Goal: Find specific page/section: Locate a particular part of the current website

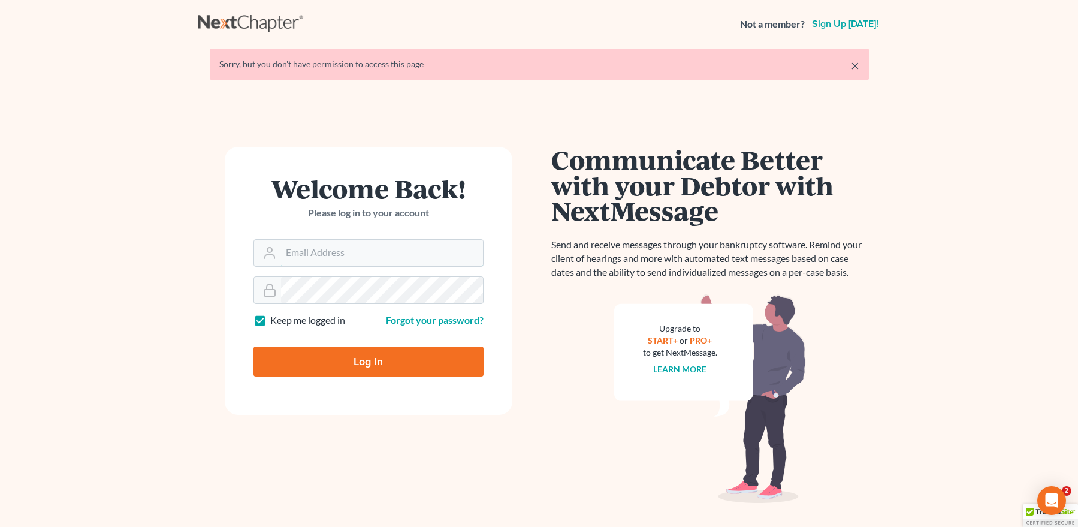
type input "[EMAIL_ADDRESS][DOMAIN_NAME]"
click at [355, 359] on input "Log In" at bounding box center [368, 361] width 230 height 30
type input "Thinking..."
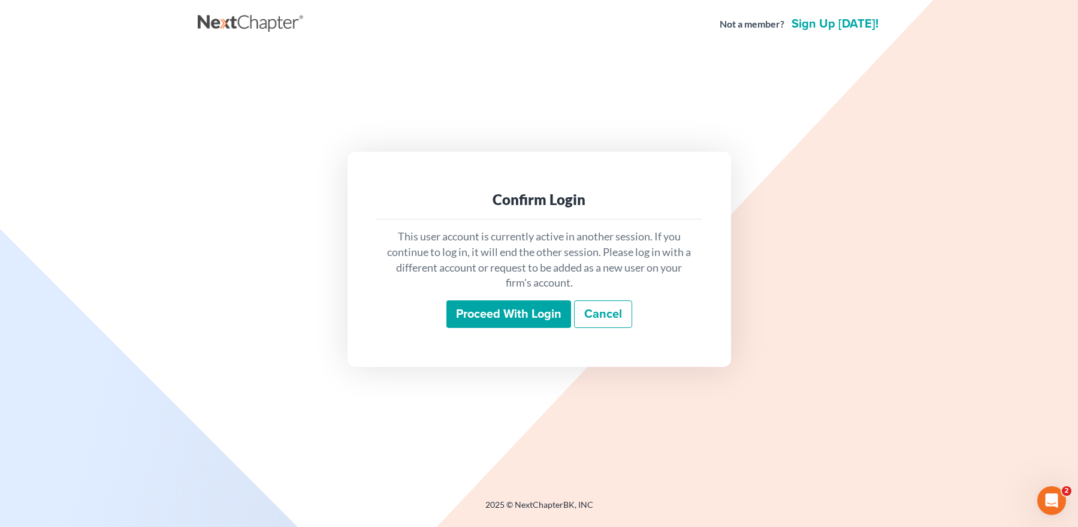
click at [464, 304] on input "Proceed with login" at bounding box center [508, 314] width 125 height 28
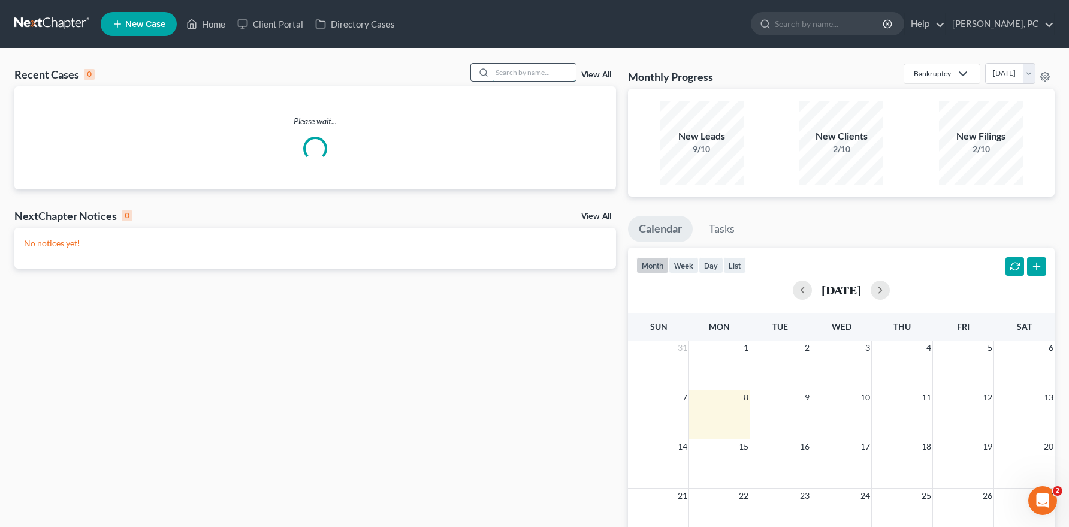
click at [504, 72] on input "search" at bounding box center [534, 72] width 84 height 17
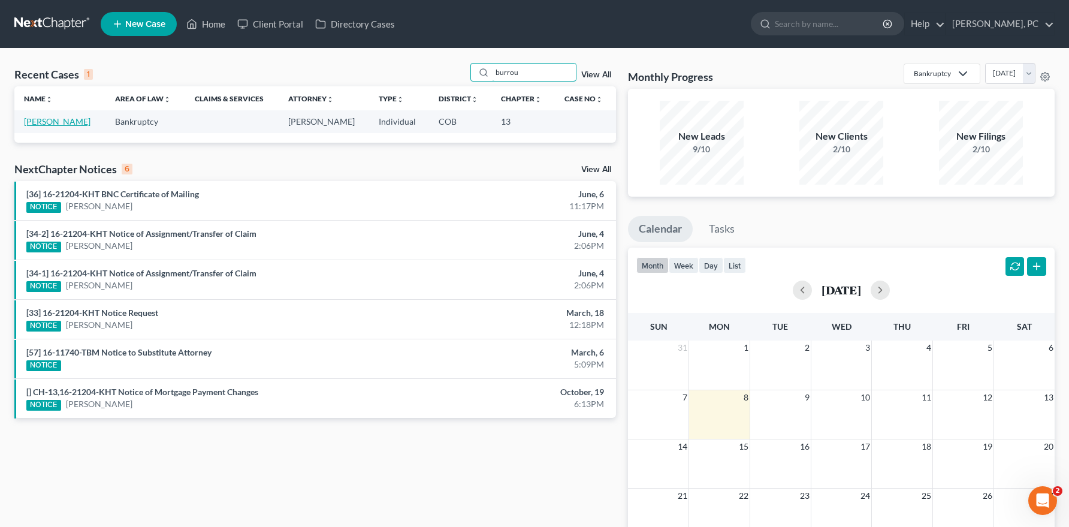
type input "burrou"
click at [75, 120] on link "[PERSON_NAME]" at bounding box center [57, 121] width 67 height 10
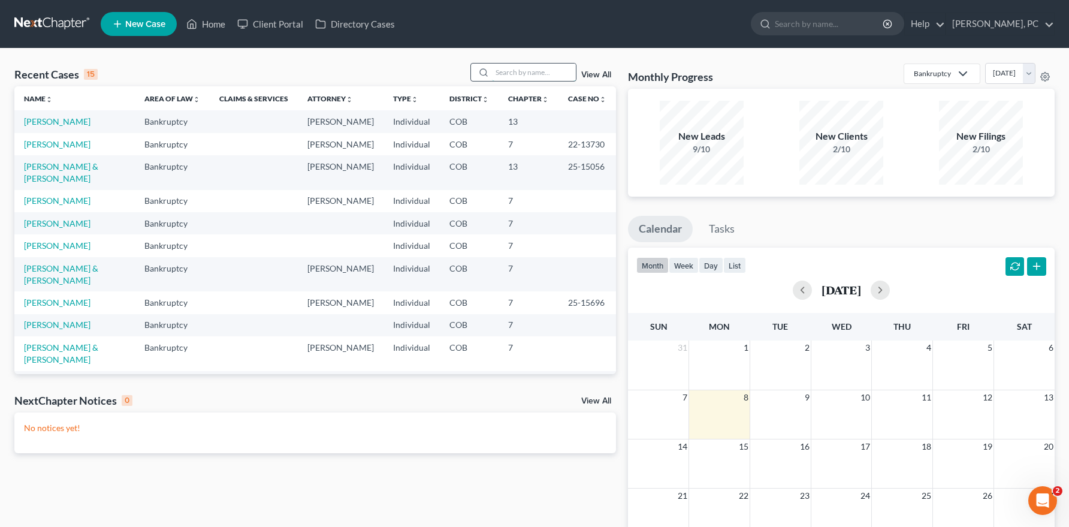
click at [510, 71] on input "search" at bounding box center [534, 72] width 84 height 17
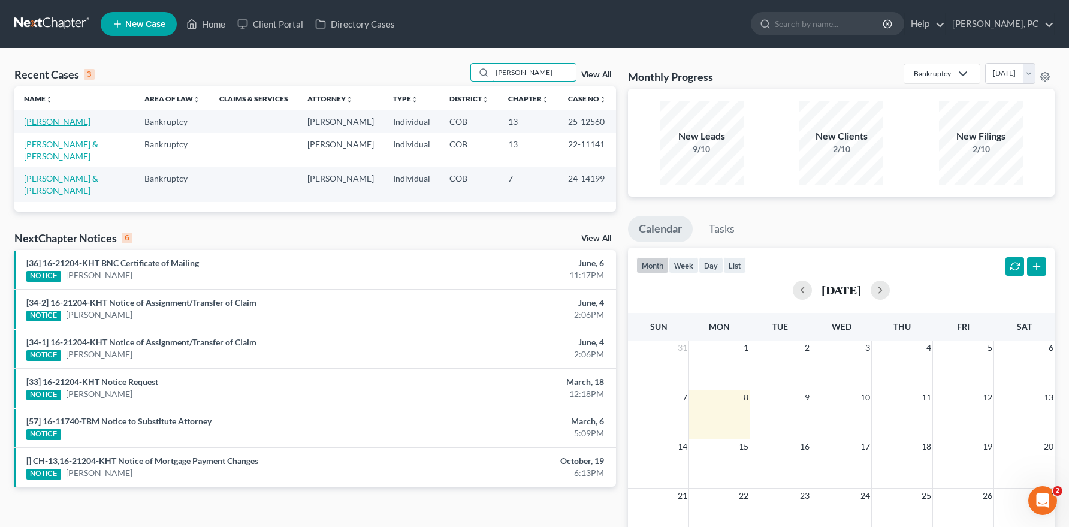
type input "gonzalez"
click at [48, 120] on link "Gonzalez, Shawna" at bounding box center [57, 121] width 67 height 10
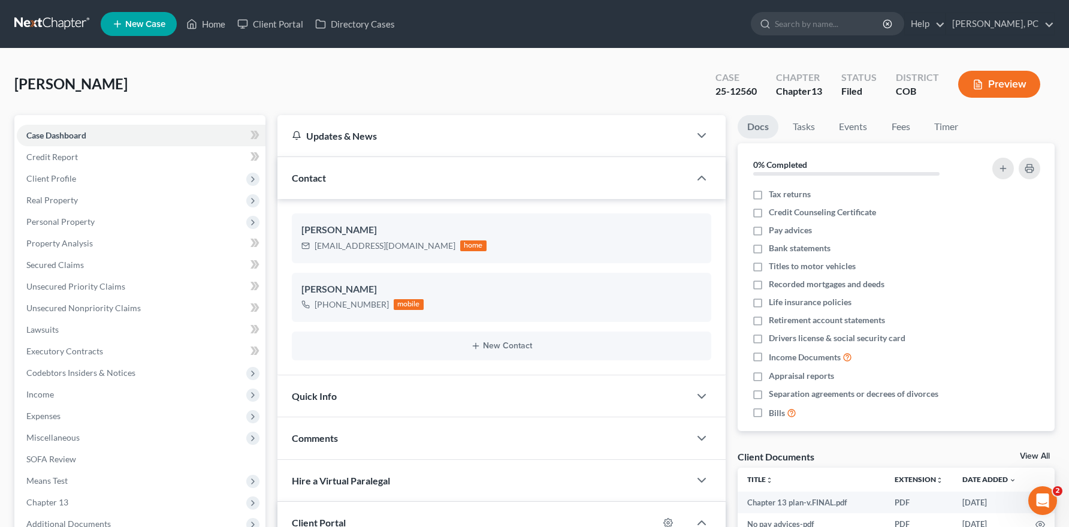
scroll to position [120, 0]
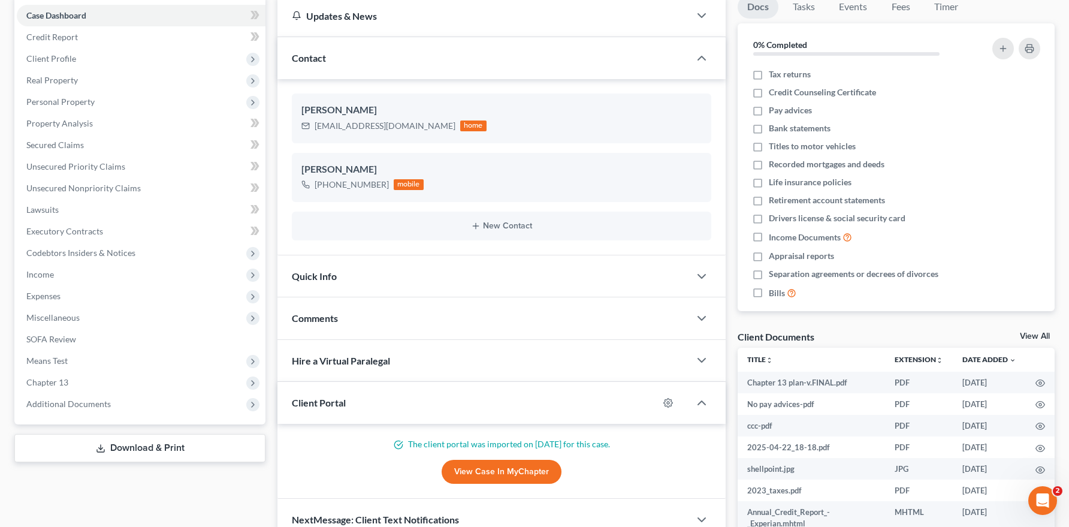
click at [467, 469] on link "View Case in MyChapter" at bounding box center [502, 472] width 120 height 24
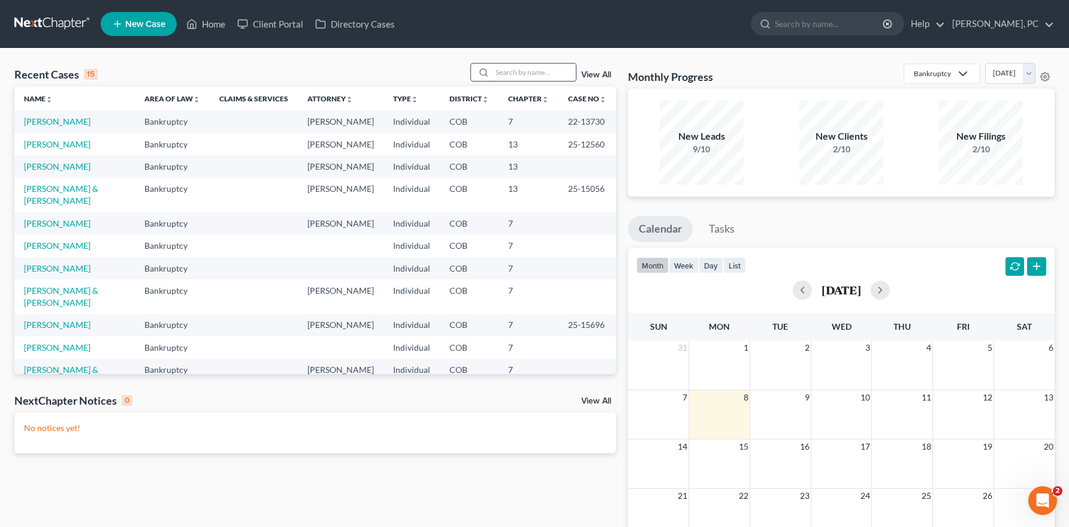
drag, startPoint x: 510, startPoint y: 65, endPoint x: 511, endPoint y: 73, distance: 7.8
click at [511, 69] on input "search" at bounding box center [534, 72] width 84 height 17
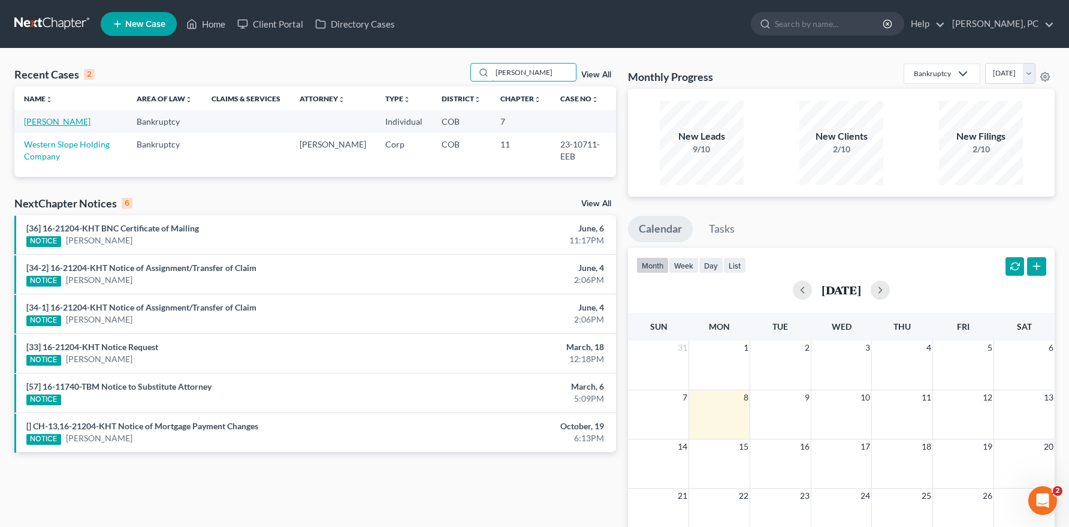
type input "stern"
click at [44, 118] on link "[PERSON_NAME]" at bounding box center [57, 121] width 67 height 10
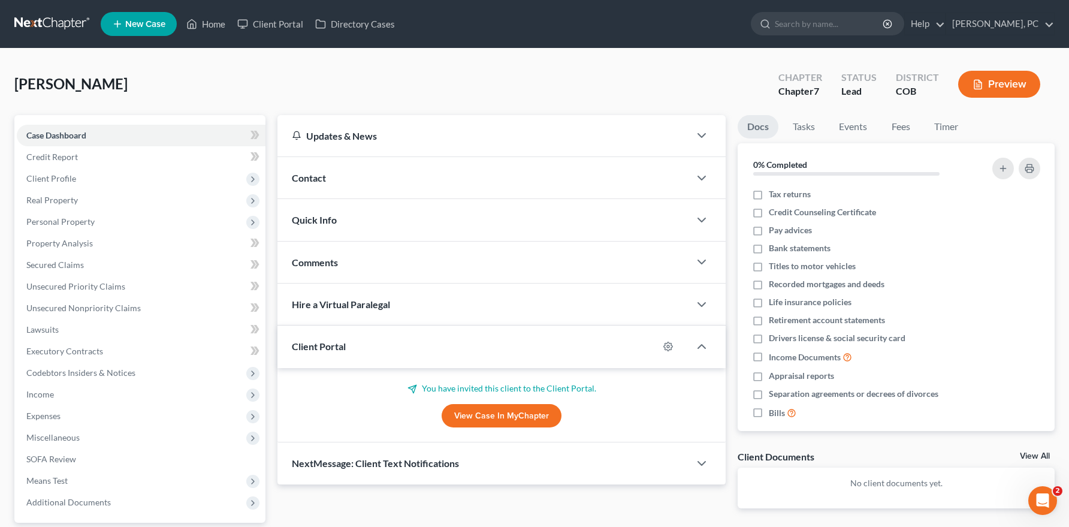
click at [470, 413] on link "View Case in MyChapter" at bounding box center [502, 416] width 120 height 24
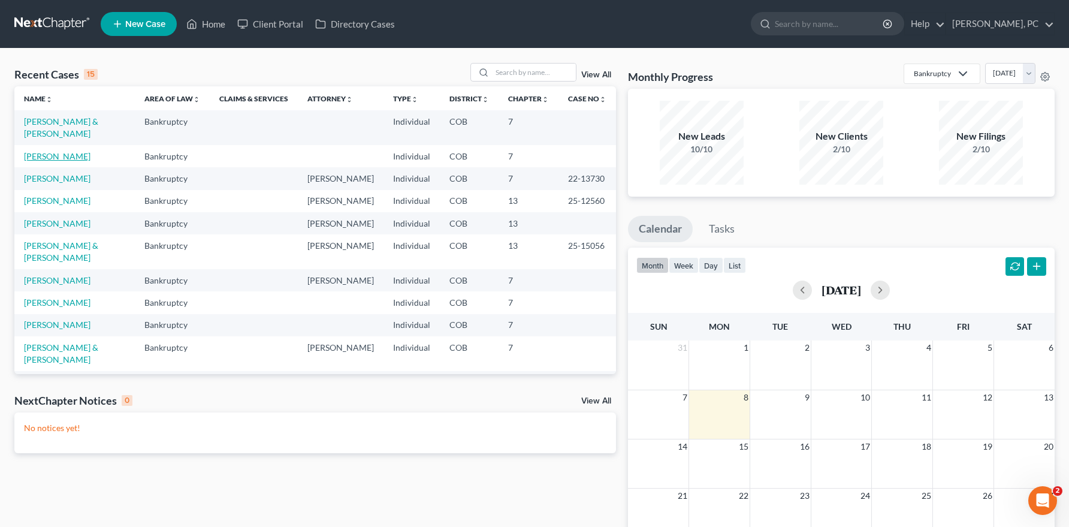
click at [53, 151] on link "[PERSON_NAME]" at bounding box center [57, 156] width 67 height 10
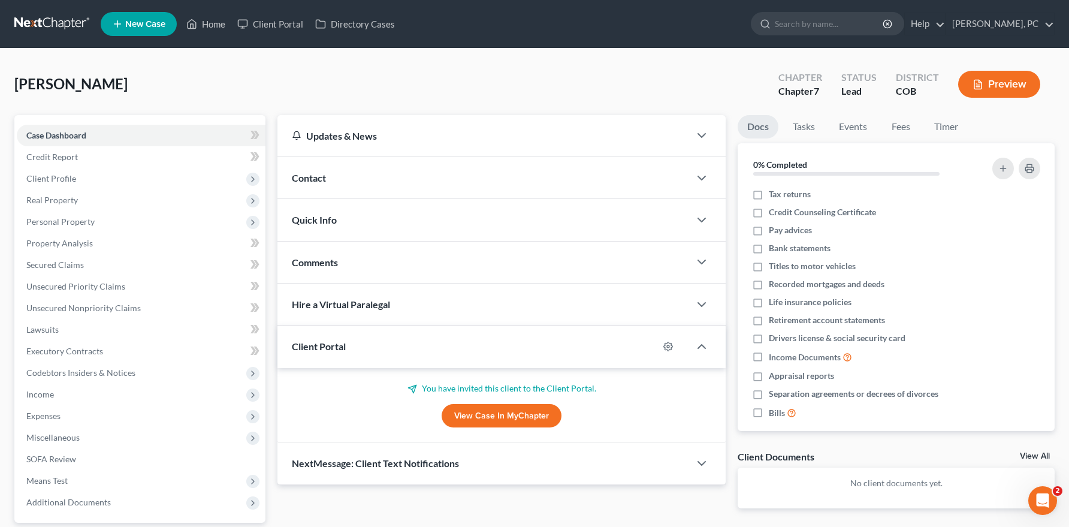
click at [472, 412] on link "View Case in MyChapter" at bounding box center [502, 416] width 120 height 24
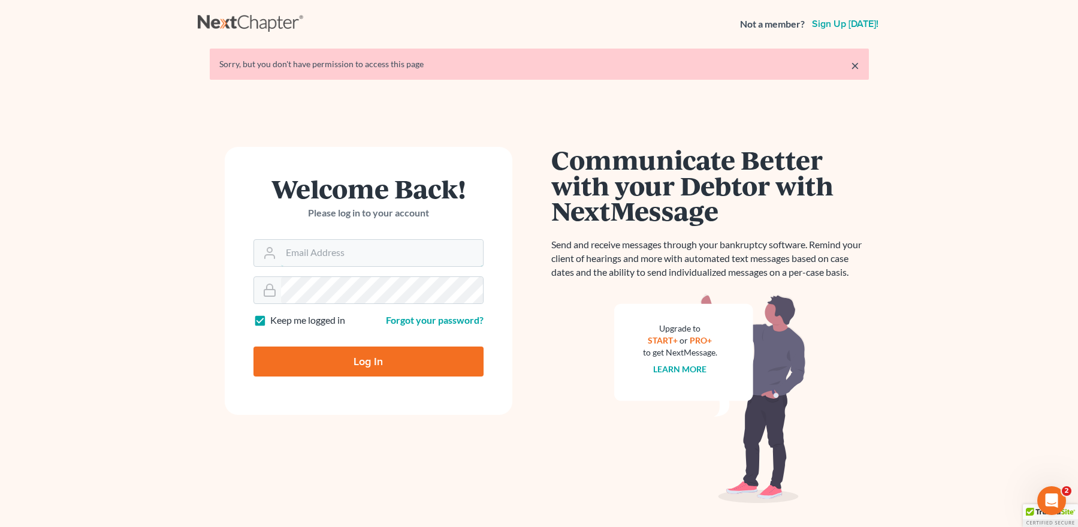
type input "mpaulberkenlaw@gmail.com"
click at [353, 350] on input "Log In" at bounding box center [368, 361] width 230 height 30
type input "Thinking..."
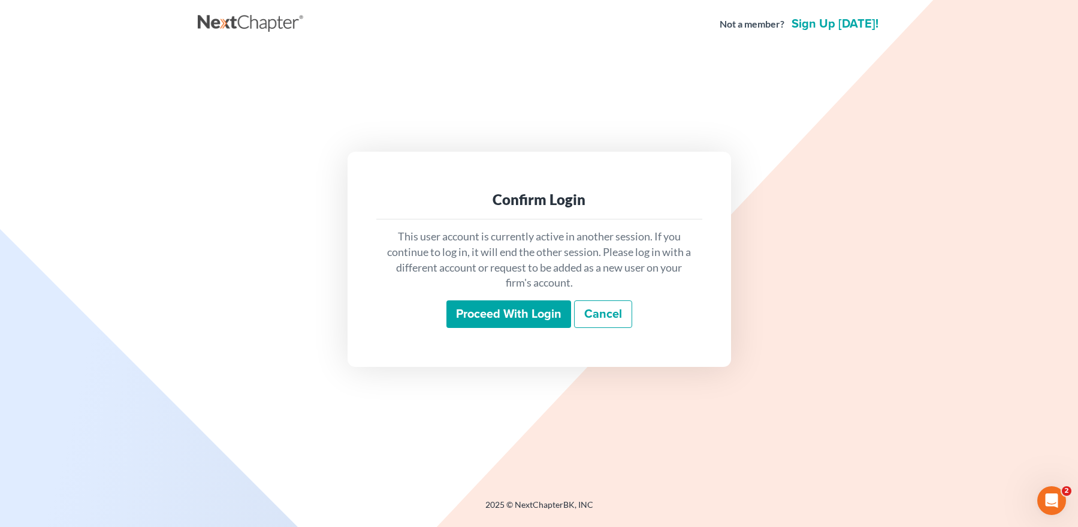
click at [485, 315] on input "Proceed with login" at bounding box center [508, 314] width 125 height 28
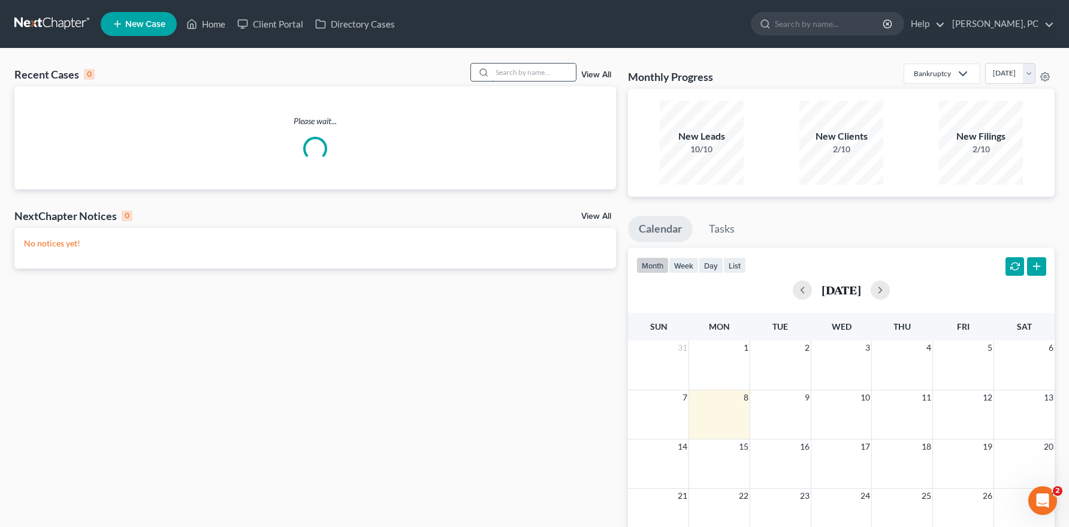
click at [525, 73] on input "search" at bounding box center [534, 72] width 84 height 17
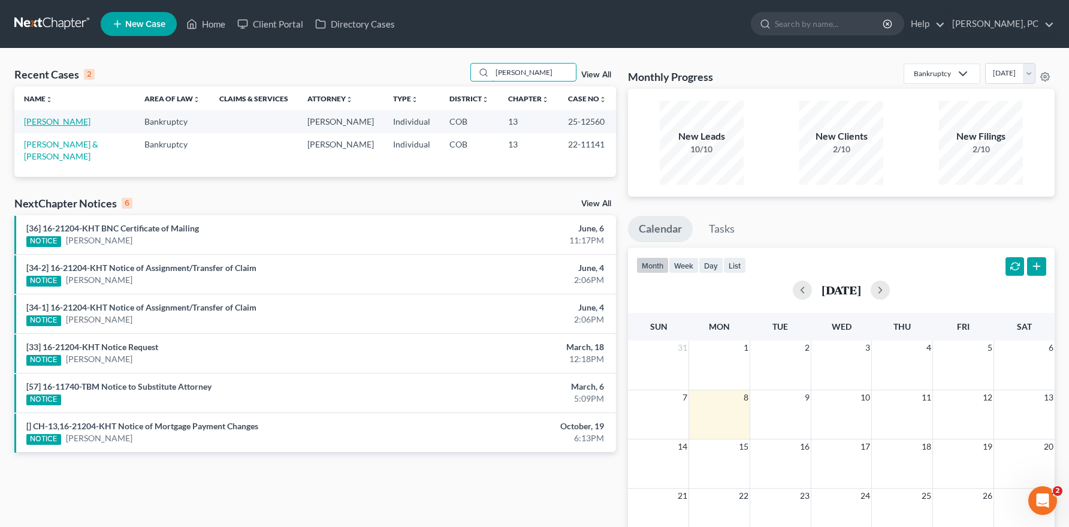
type input "[PERSON_NAME]"
click at [63, 118] on link "[PERSON_NAME]" at bounding box center [57, 121] width 67 height 10
